Goal: Transaction & Acquisition: Download file/media

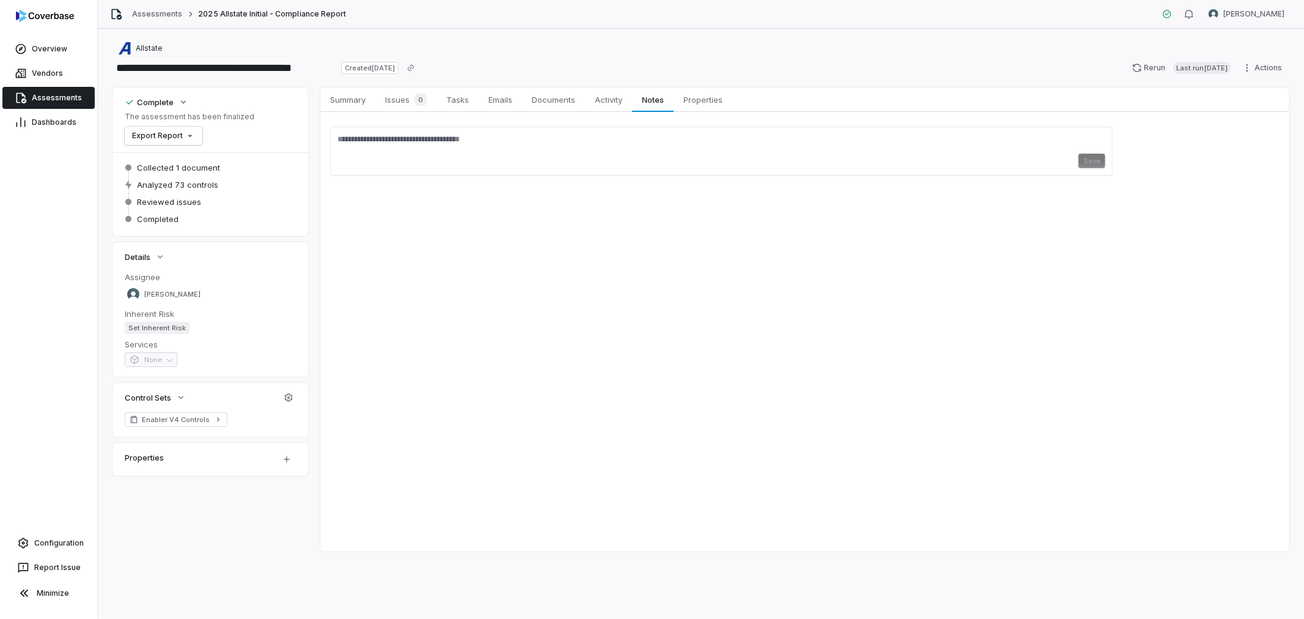
click at [50, 94] on span "Assessments" at bounding box center [57, 98] width 50 height 10
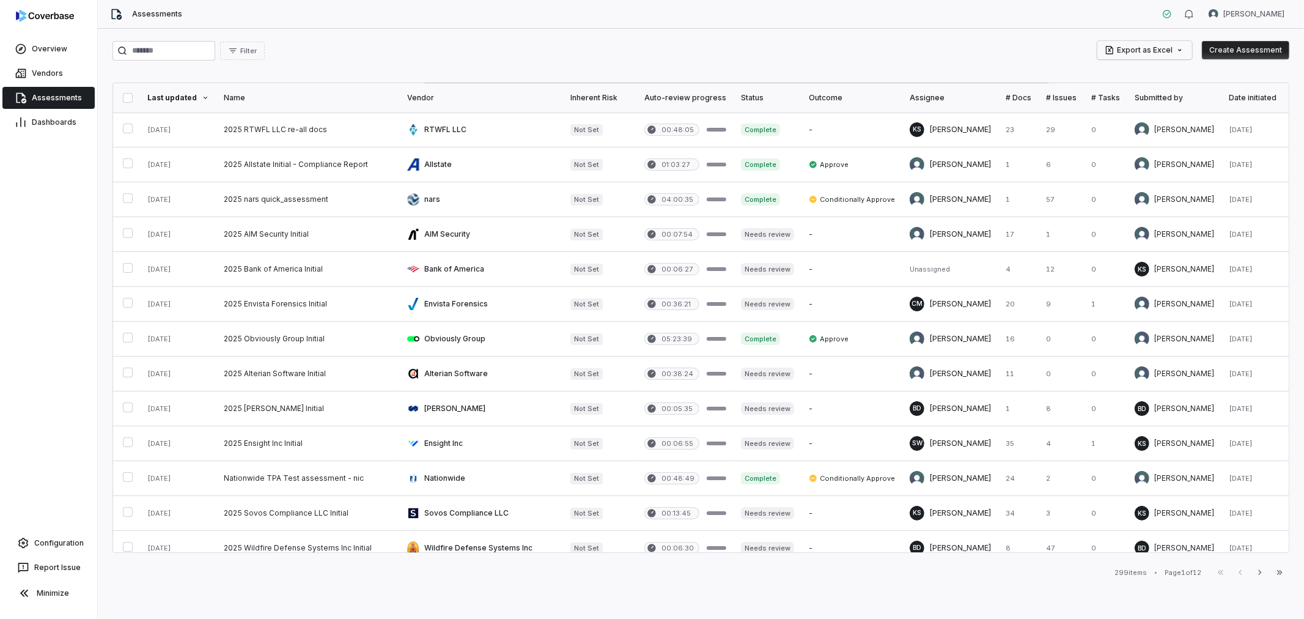
click at [1183, 47] on html "Overview Vendors Assessments Dashboards Configuration Report Issue Minimize Ass…" at bounding box center [652, 309] width 1304 height 619
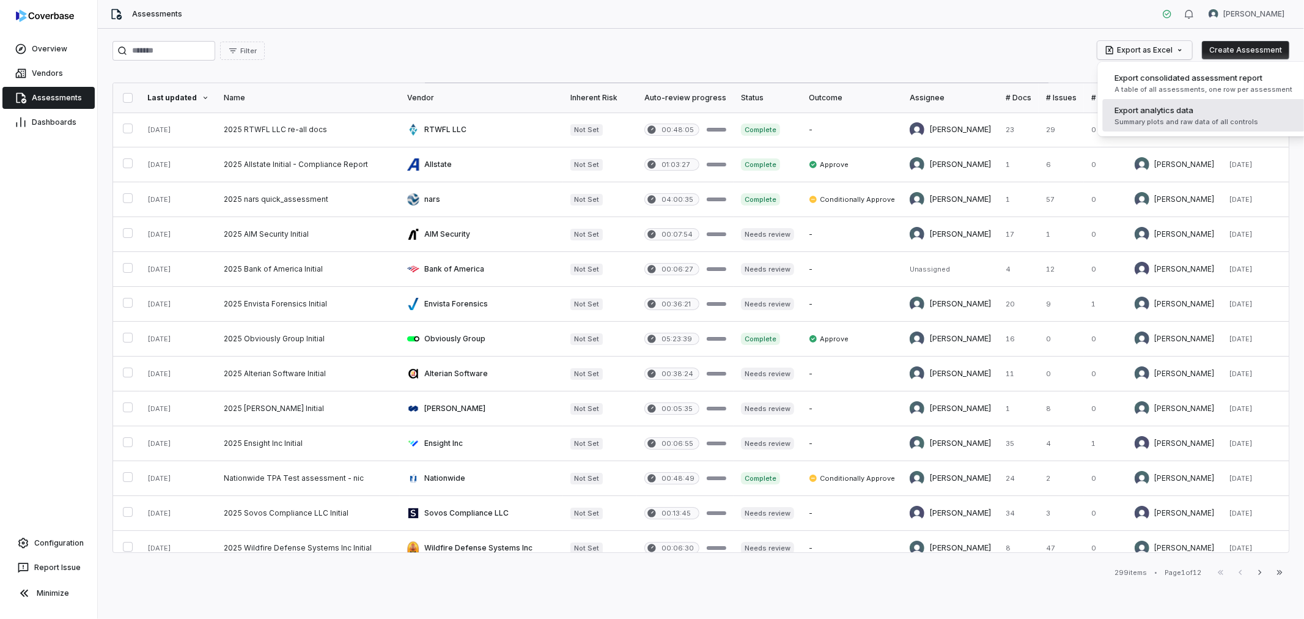
click at [1176, 115] on span "Export analytics data" at bounding box center [1154, 110] width 79 height 12
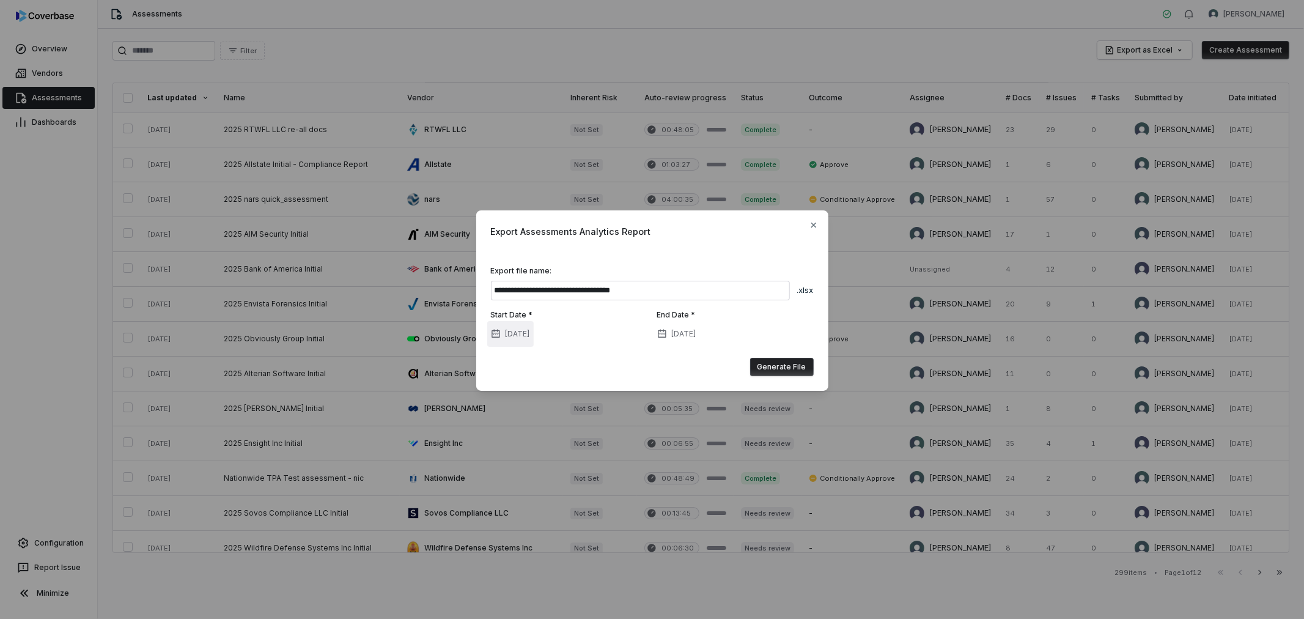
click at [521, 338] on button "[DATE]" at bounding box center [510, 334] width 46 height 26
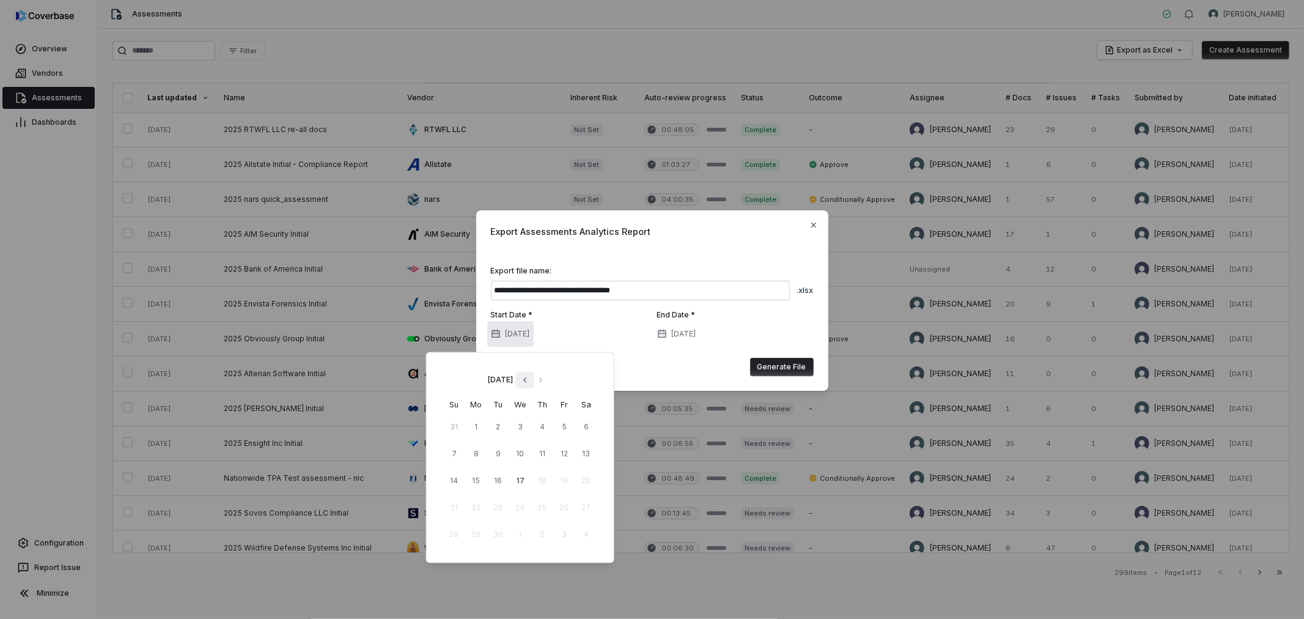
click at [529, 375] on icon "Go to previous month" at bounding box center [525, 380] width 10 height 10
click at [559, 425] on button "1" at bounding box center [564, 427] width 22 height 22
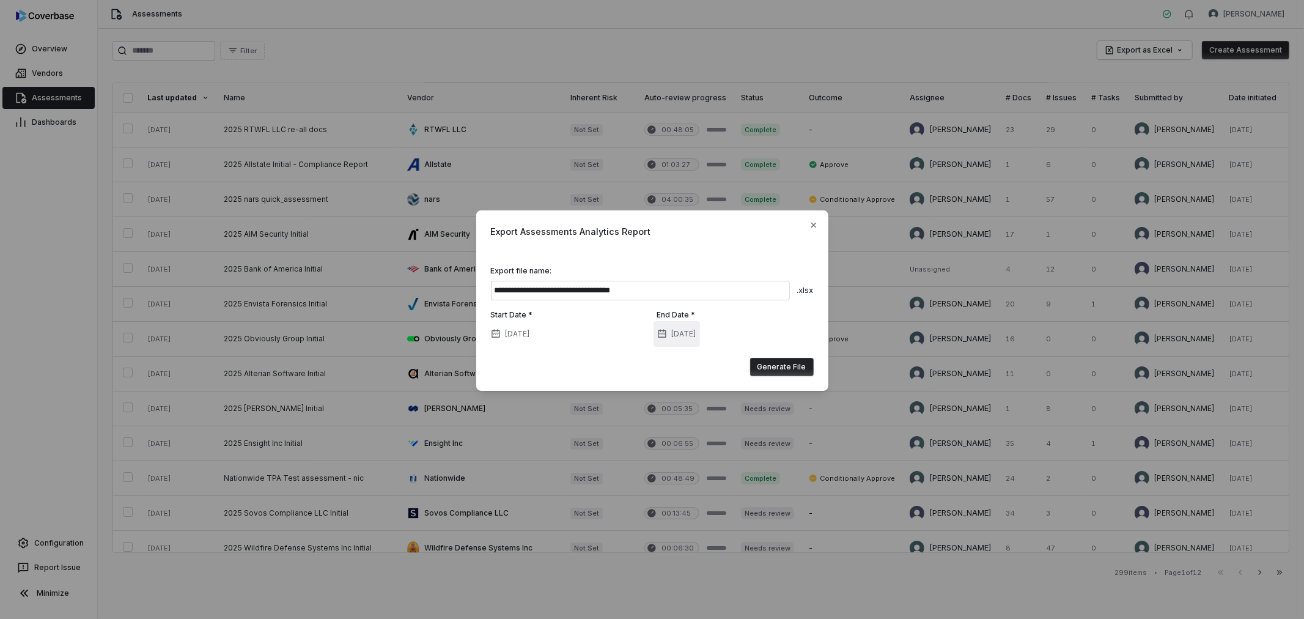
click at [683, 335] on button "[DATE]" at bounding box center [676, 334] width 46 height 26
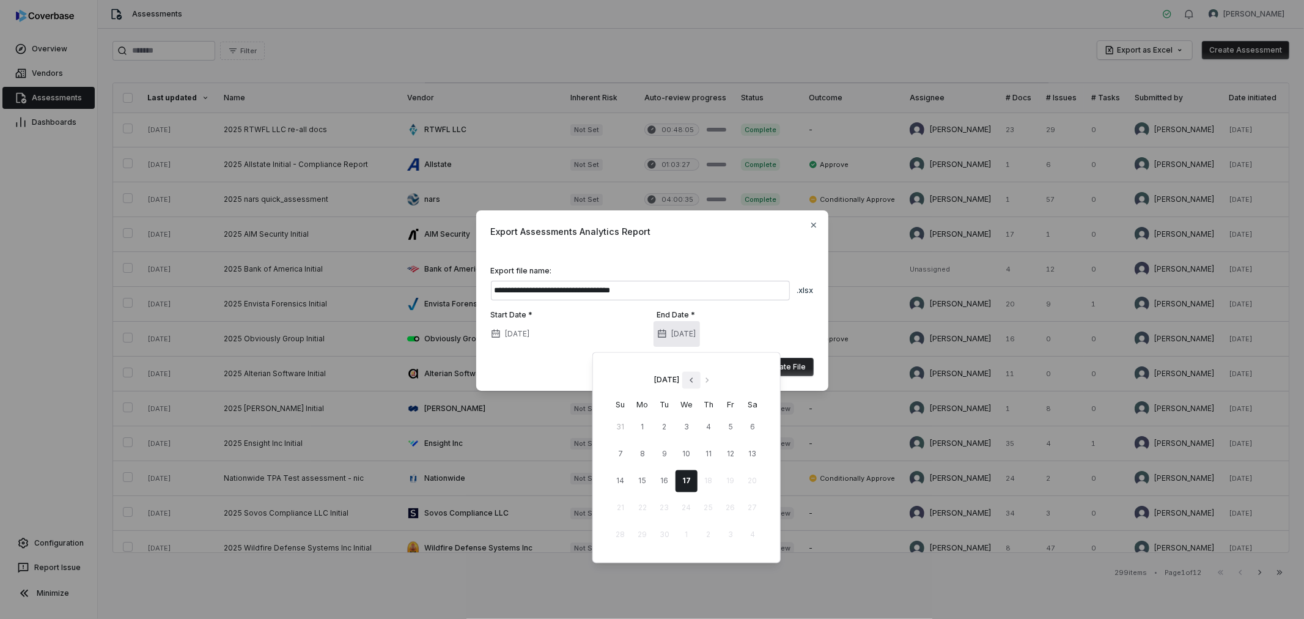
click at [696, 375] on icon "Go to previous month" at bounding box center [691, 380] width 10 height 10
click at [613, 558] on button "31" at bounding box center [620, 562] width 22 height 22
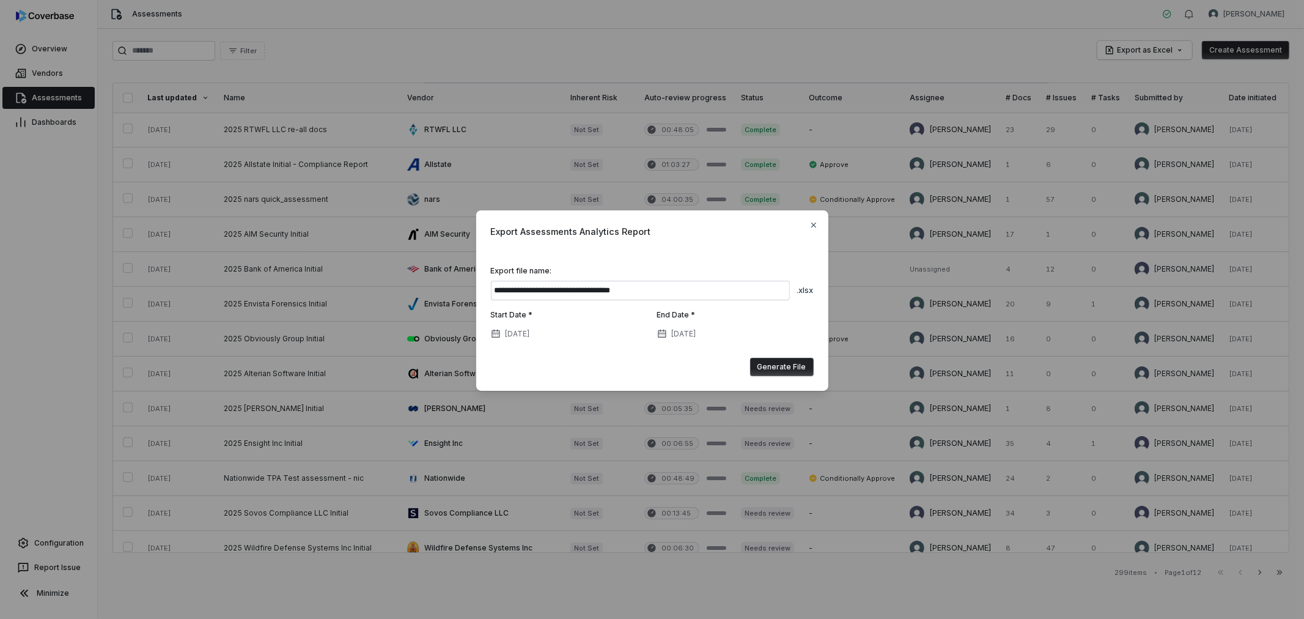
click at [779, 361] on button "Generate File" at bounding box center [782, 367] width 64 height 18
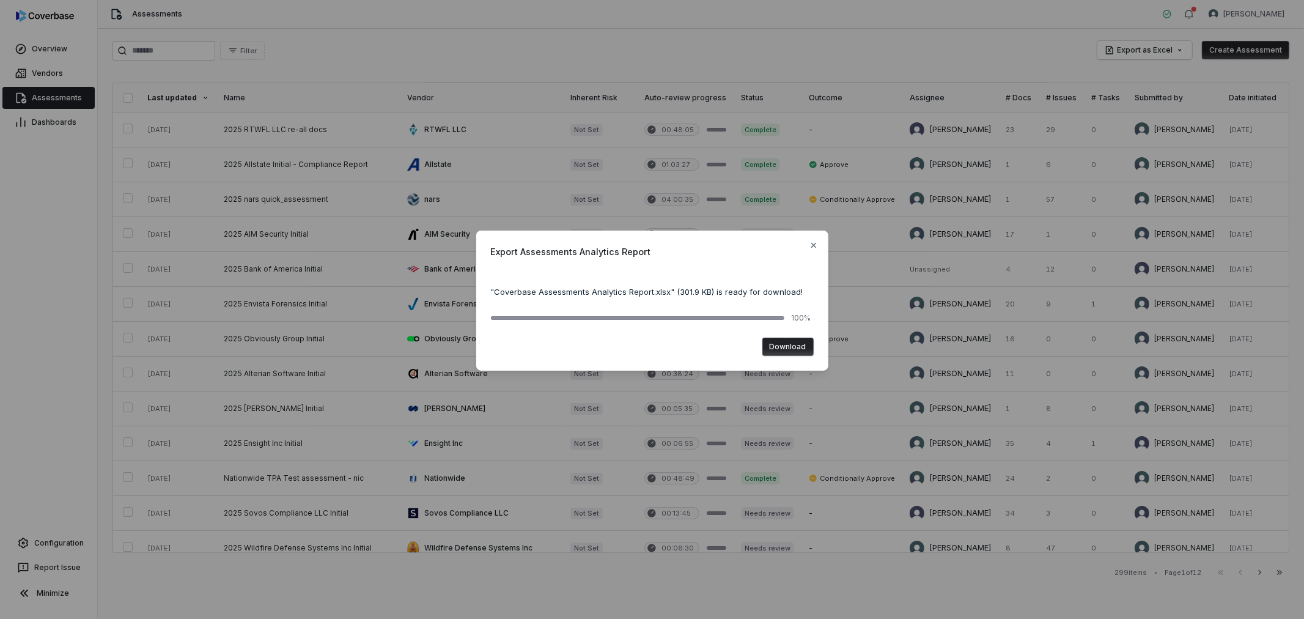
click at [780, 350] on button "Download" at bounding box center [787, 346] width 51 height 18
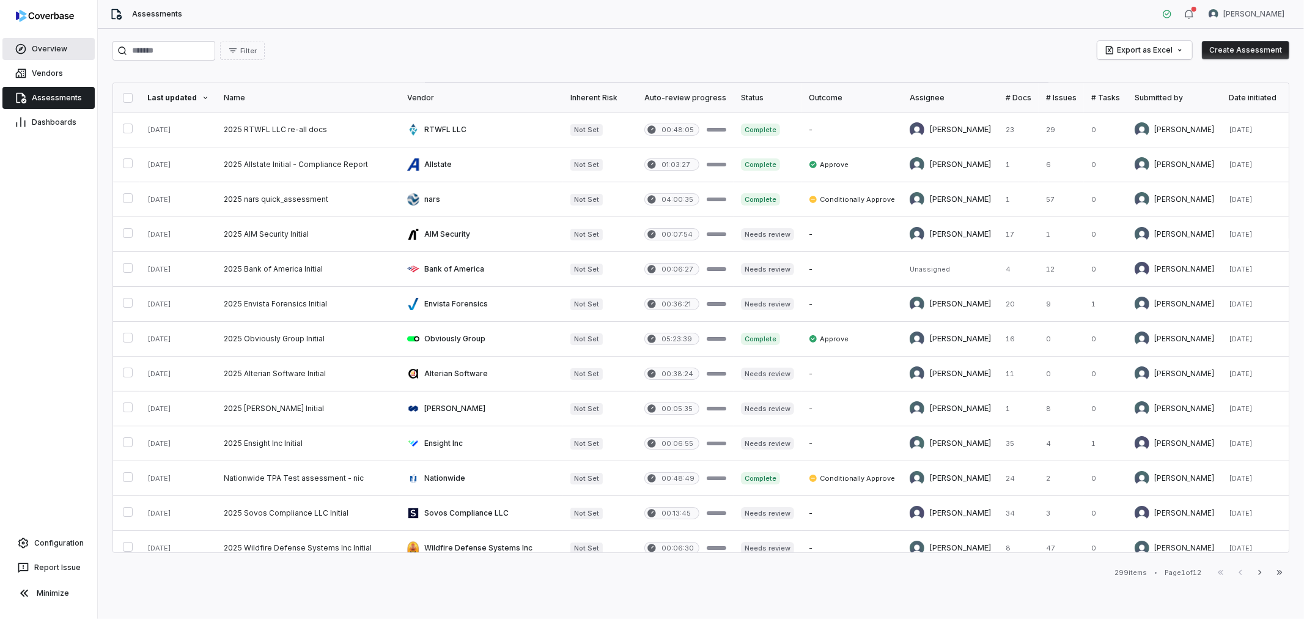
click at [39, 46] on span "Overview" at bounding box center [49, 49] width 35 height 10
